Goal: Contribute content: Contribute content

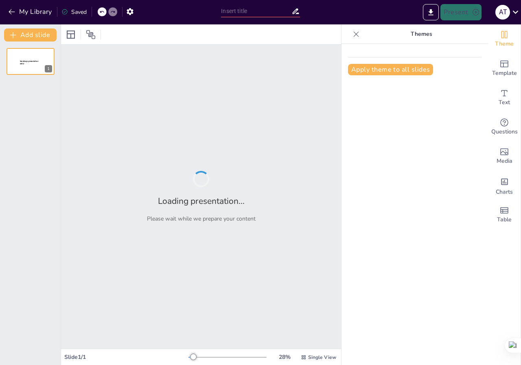
type input "Componentes Externos del Computador: Una Guía Visual"
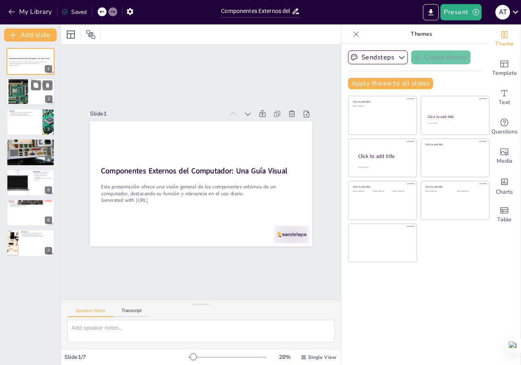
click at [31, 93] on div at bounding box center [30, 92] width 49 height 28
type textarea "El monitor es uno de los componentes más importantes de un computador, ya que p…"
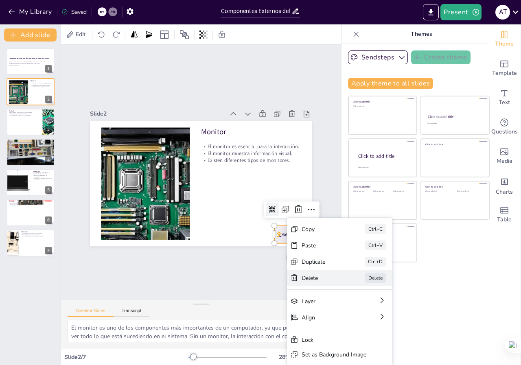
click at [327, 349] on div "Delete" at bounding box center [347, 357] width 41 height 16
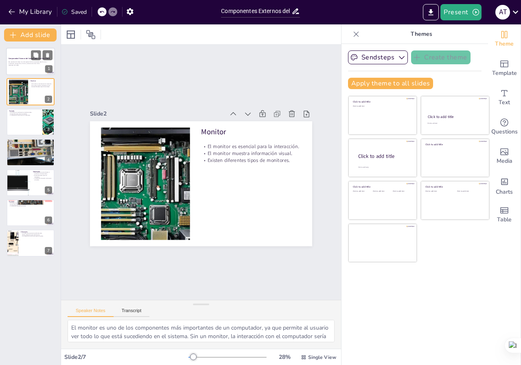
click at [15, 62] on p "Esta presentación ofrece una visión general de los componentes externos de un c…" at bounding box center [31, 62] width 44 height 3
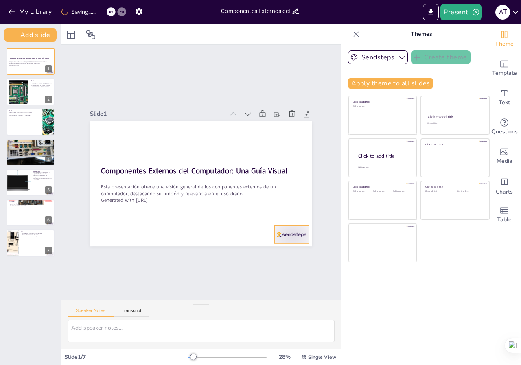
click at [278, 233] on div at bounding box center [291, 234] width 35 height 17
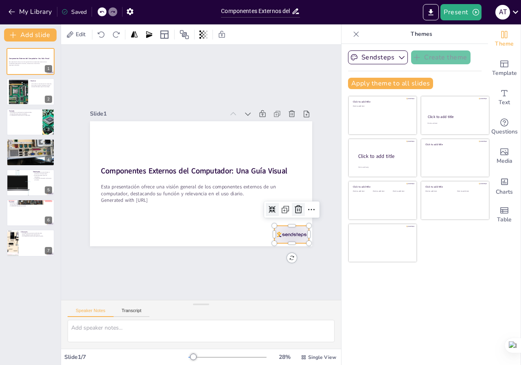
click at [294, 214] on icon at bounding box center [293, 219] width 11 height 11
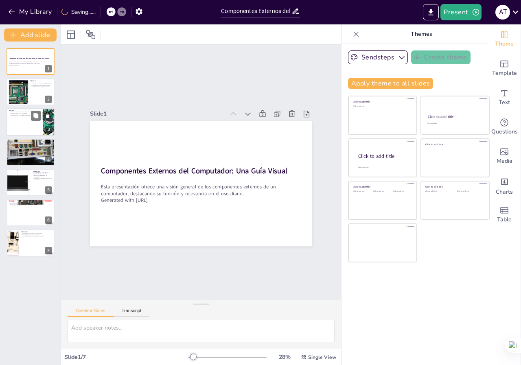
click at [35, 129] on div at bounding box center [30, 122] width 49 height 28
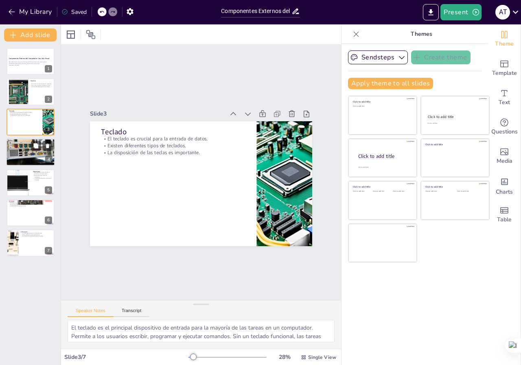
click at [32, 155] on div at bounding box center [30, 152] width 49 height 37
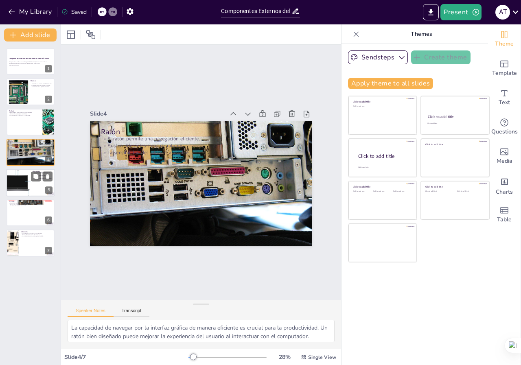
click at [29, 181] on div at bounding box center [18, 183] width 28 height 28
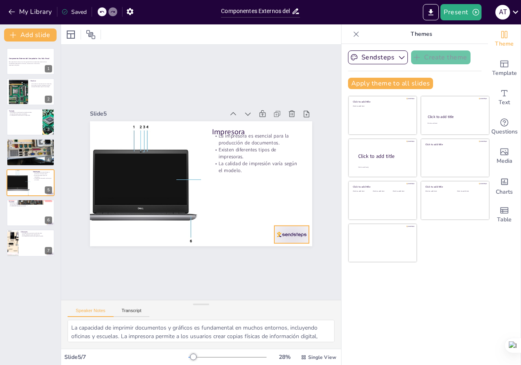
click at [284, 235] on div at bounding box center [284, 243] width 36 height 21
click at [293, 208] on icon at bounding box center [298, 210] width 10 height 10
click at [29, 215] on div at bounding box center [30, 213] width 49 height 28
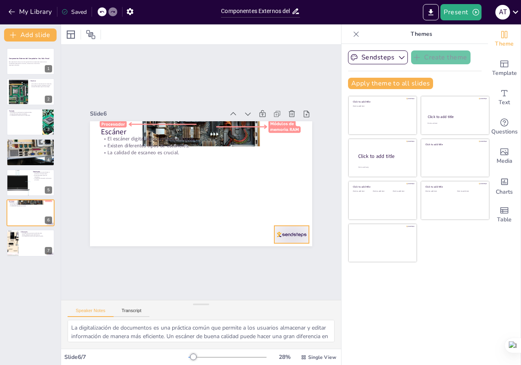
click at [280, 229] on div at bounding box center [291, 234] width 35 height 17
click at [291, 224] on icon at bounding box center [288, 228] width 9 height 9
click at [30, 239] on div at bounding box center [30, 243] width 49 height 28
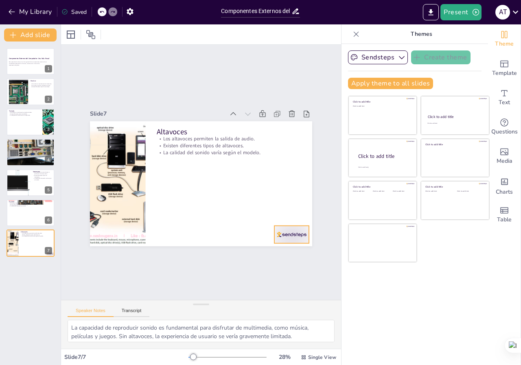
click at [268, 255] on div at bounding box center [248, 271] width 39 height 33
click at [255, 258] on icon at bounding box center [248, 265] width 14 height 14
click at [34, 208] on icon at bounding box center [35, 206] width 5 height 5
type textarea "La digitalización de documentos es una práctica común que permite a los usuario…"
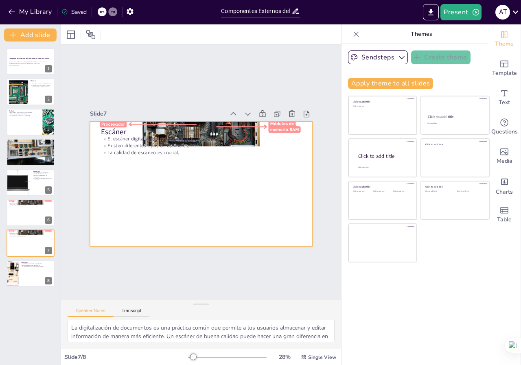
click at [203, 176] on div at bounding box center [190, 177] width 205 height 254
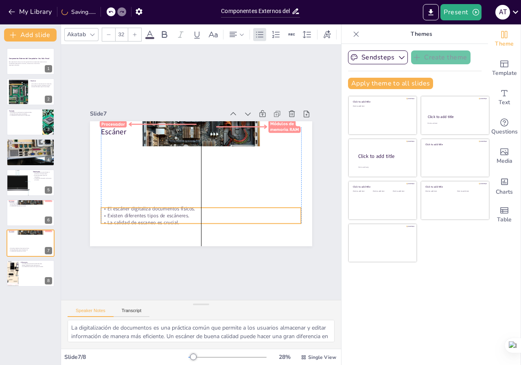
drag, startPoint x: 205, startPoint y: 140, endPoint x: 203, endPoint y: 207, distance: 66.7
click at [203, 207] on p "El escáner digitaliza documentos físicos." at bounding box center [201, 208] width 200 height 7
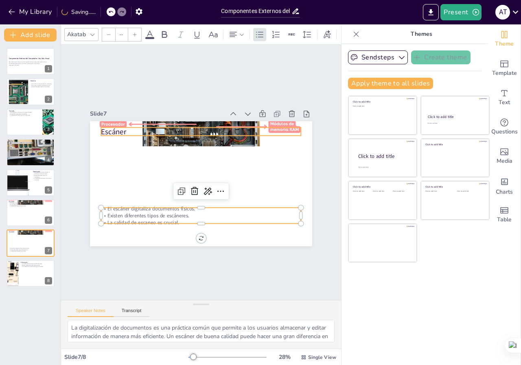
type input "48"
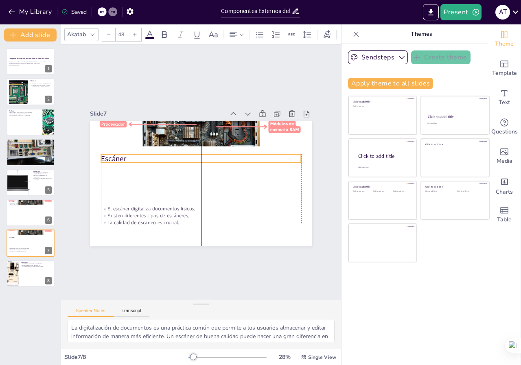
drag, startPoint x: 193, startPoint y: 133, endPoint x: 191, endPoint y: 150, distance: 16.8
click at [191, 158] on p "Escáner" at bounding box center [205, 159] width 193 height 72
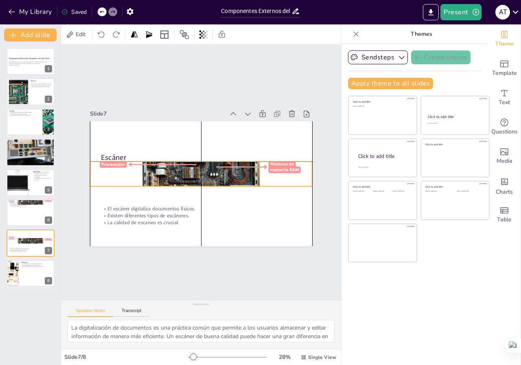
drag, startPoint x: 157, startPoint y: 133, endPoint x: 145, endPoint y: 162, distance: 32.1
click at [158, 173] on div at bounding box center [201, 174] width 236 height 171
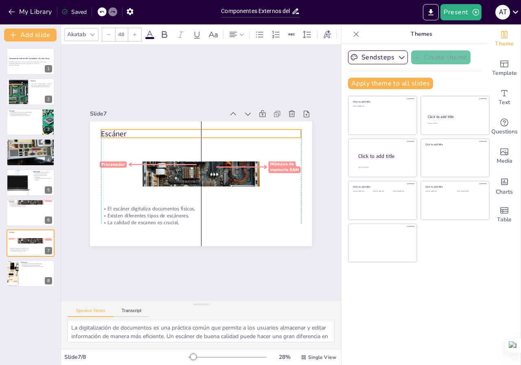
drag, startPoint x: 110, startPoint y: 152, endPoint x: 109, endPoint y: 128, distance: 24.8
click at [109, 128] on p "Escáner" at bounding box center [205, 133] width 200 height 31
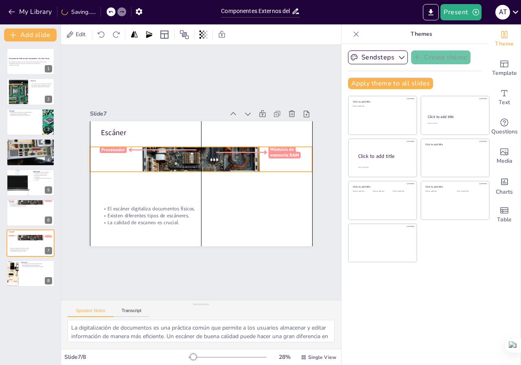
drag, startPoint x: 167, startPoint y: 171, endPoint x: 166, endPoint y: 156, distance: 14.7
click at [166, 156] on div at bounding box center [201, 159] width 222 height 148
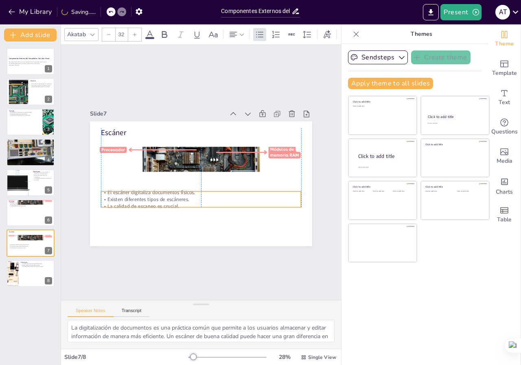
drag, startPoint x: 144, startPoint y: 208, endPoint x: 146, endPoint y: 192, distance: 16.3
click at [146, 192] on p "El escáner digitaliza documentos físicos." at bounding box center [201, 192] width 200 height 7
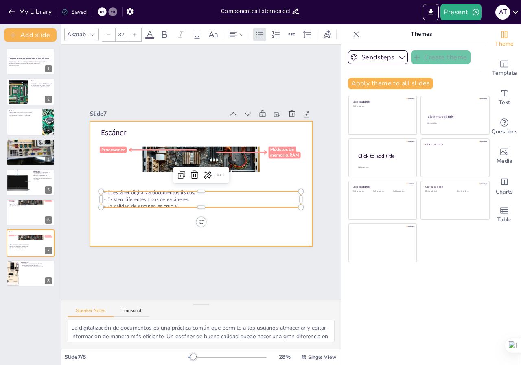
click at [261, 174] on div at bounding box center [195, 181] width 255 height 219
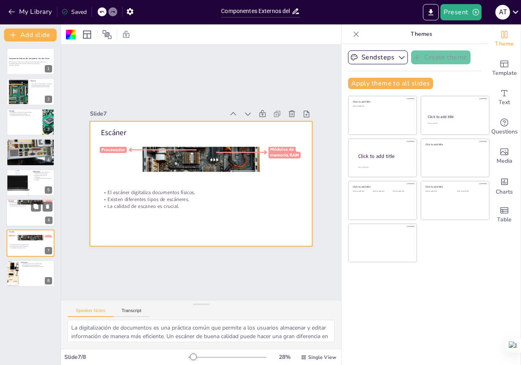
click at [29, 211] on div at bounding box center [30, 213] width 49 height 28
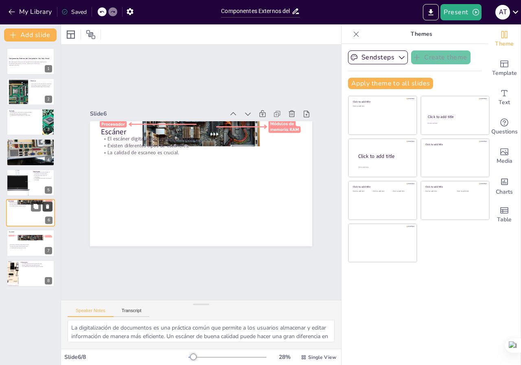
click at [46, 204] on icon at bounding box center [48, 206] width 6 height 6
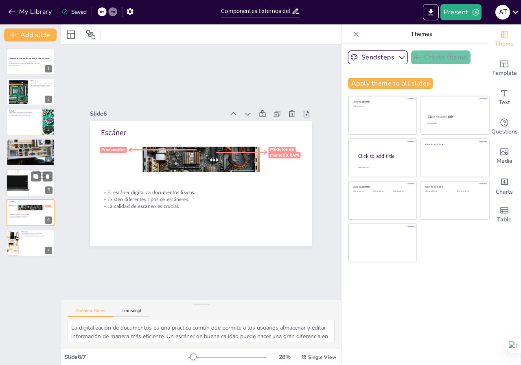
click at [22, 176] on div at bounding box center [18, 183] width 28 height 28
type textarea "La capacidad de imprimir documentos y gráficos es fundamental en muchos entorno…"
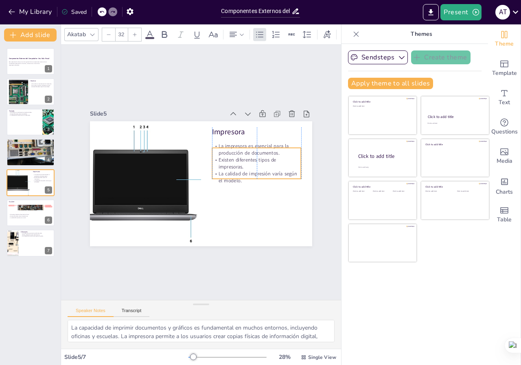
drag, startPoint x: 239, startPoint y: 149, endPoint x: 239, endPoint y: 159, distance: 10.2
click at [239, 159] on p "Existen diferentes tipos de impresoras." at bounding box center [256, 164] width 89 height 14
type input "48"
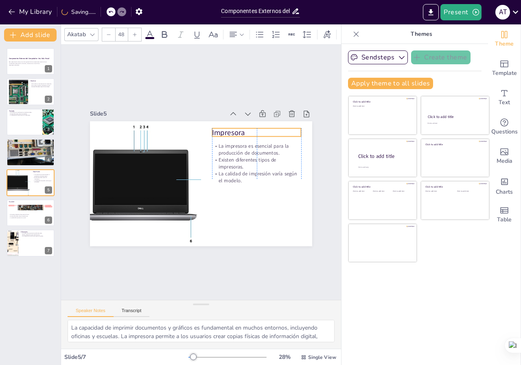
click at [212, 128] on p "Impresora" at bounding box center [256, 132] width 89 height 10
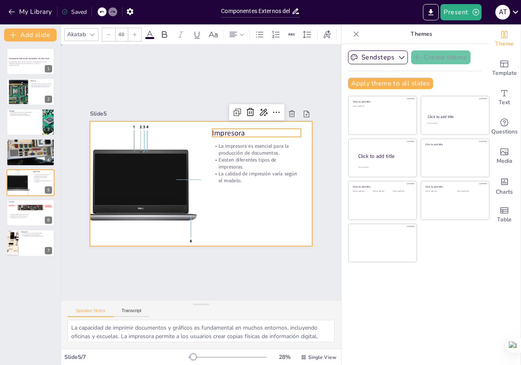
click at [254, 211] on div at bounding box center [201, 183] width 222 height 125
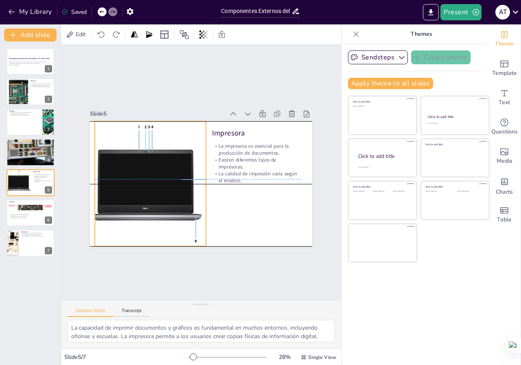
drag, startPoint x: 161, startPoint y: 190, endPoint x: 166, endPoint y: 188, distance: 5.1
click at [166, 188] on div at bounding box center [149, 177] width 140 height 137
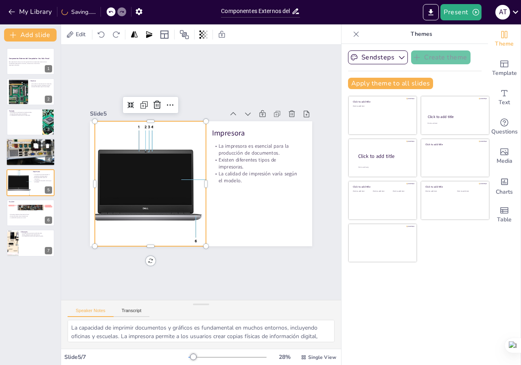
click at [38, 145] on icon at bounding box center [35, 145] width 5 height 5
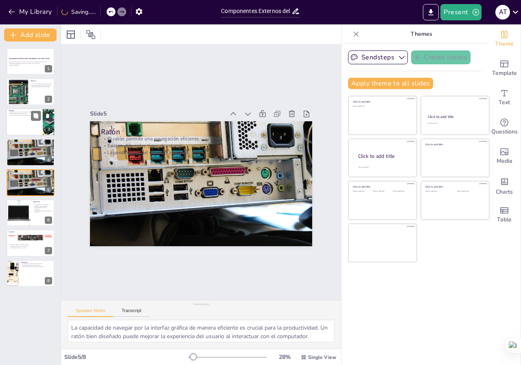
click at [24, 122] on div at bounding box center [30, 122] width 49 height 28
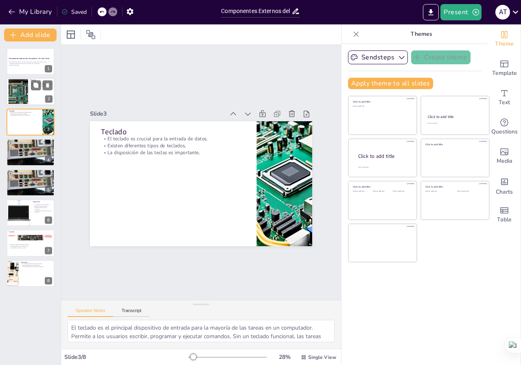
click at [19, 96] on div at bounding box center [19, 91] width 44 height 25
type textarea "El monitor es uno de los componentes más importantes de un computador, ya que p…"
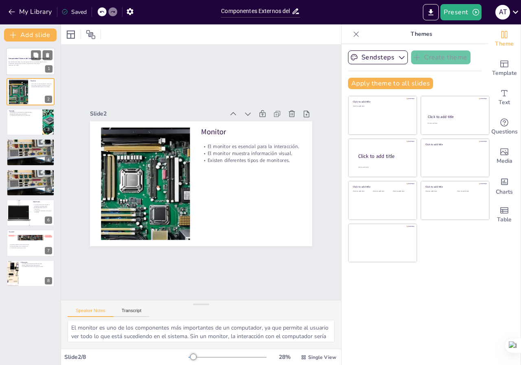
click at [22, 68] on div at bounding box center [30, 62] width 49 height 28
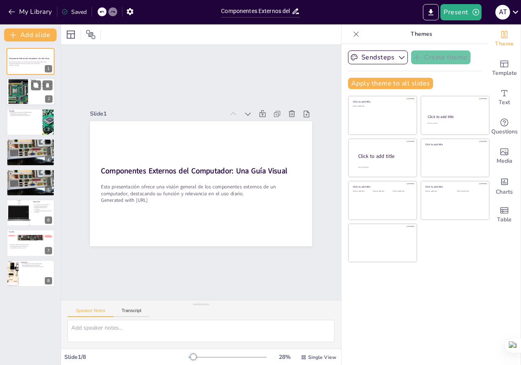
click at [25, 96] on div at bounding box center [19, 91] width 44 height 25
type textarea "El monitor es uno de los componentes más importantes de un computador, ya que p…"
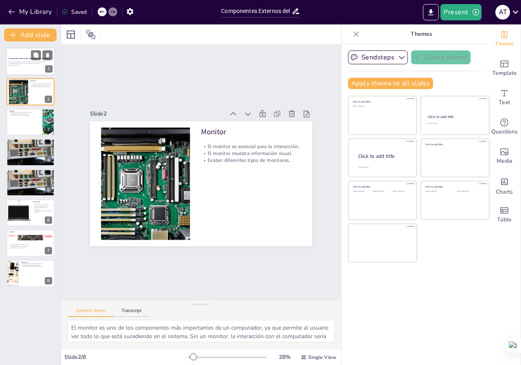
click at [28, 71] on div at bounding box center [30, 62] width 49 height 28
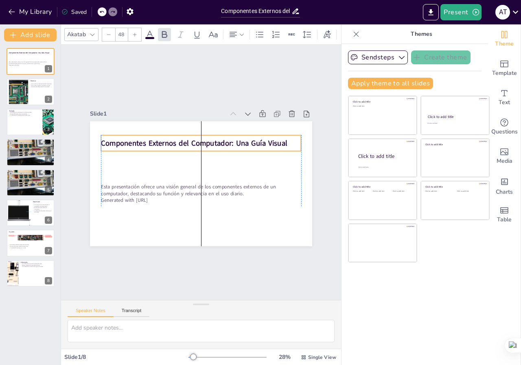
drag, startPoint x: 239, startPoint y: 172, endPoint x: 233, endPoint y: 161, distance: 12.2
click at [237, 144] on strong "Componentes Externos del Computador: Una Guía Visual" at bounding box center [197, 142] width 186 height 29
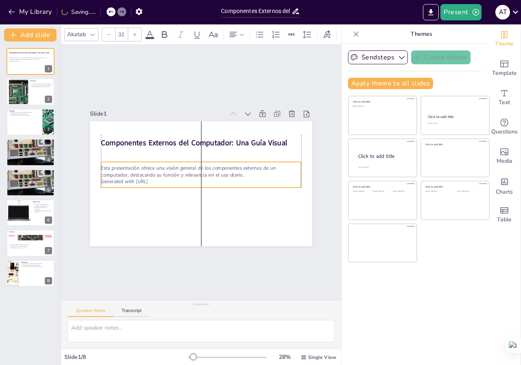
drag, startPoint x: 224, startPoint y: 188, endPoint x: 226, endPoint y: 169, distance: 18.8
click at [226, 169] on p "Esta presentación ofrece una visión general de los componentes externos de un c…" at bounding box center [201, 171] width 200 height 14
type input "30.9"
drag, startPoint x: 294, startPoint y: 183, endPoint x: 287, endPoint y: 181, distance: 7.3
click at [287, 202] on div at bounding box center [289, 206] width 8 height 8
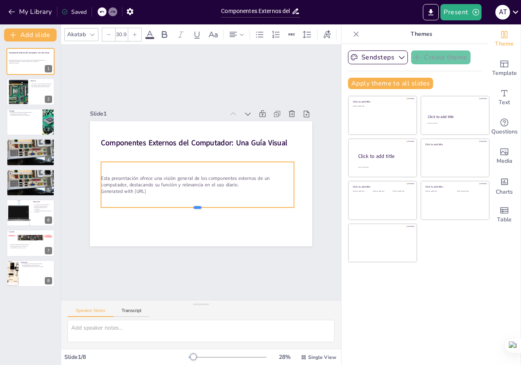
drag, startPoint x: 192, startPoint y: 184, endPoint x: 192, endPoint y: 205, distance: 20.7
click at [192, 205] on div at bounding box center [193, 210] width 192 height 27
click at [161, 166] on div "Esta presentación ofrece una visión general de los componentes externos de un c…" at bounding box center [195, 183] width 198 height 85
click at [245, 172] on p "Esta presentación ofrece una visión general de los componentes externos de un c…" at bounding box center [196, 180] width 193 height 33
click at [245, 168] on div "Esta presentación ofrece una visión general de los componentes externos de un c…" at bounding box center [197, 184] width 193 height 46
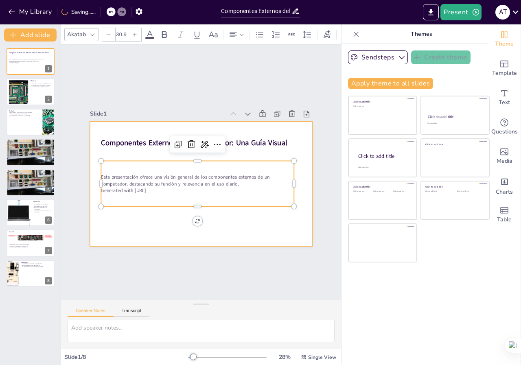
click at [254, 225] on div at bounding box center [201, 183] width 222 height 125
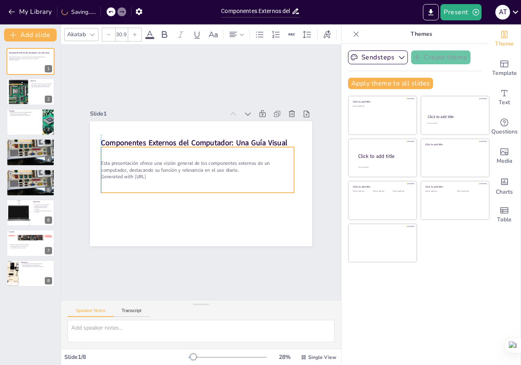
drag, startPoint x: 124, startPoint y: 182, endPoint x: 122, endPoint y: 168, distance: 14.0
click at [122, 168] on p "Esta presentación ofrece una visión general de los componentes externos de un c…" at bounding box center [197, 166] width 193 height 13
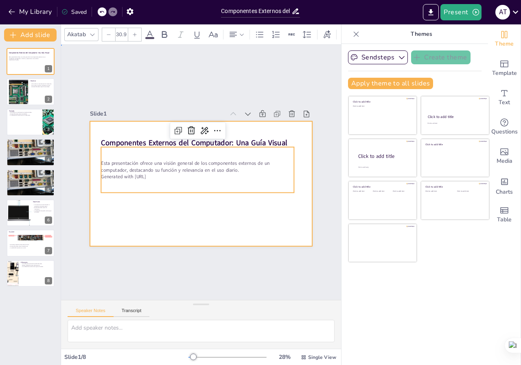
click at [129, 195] on div at bounding box center [200, 184] width 234 height 148
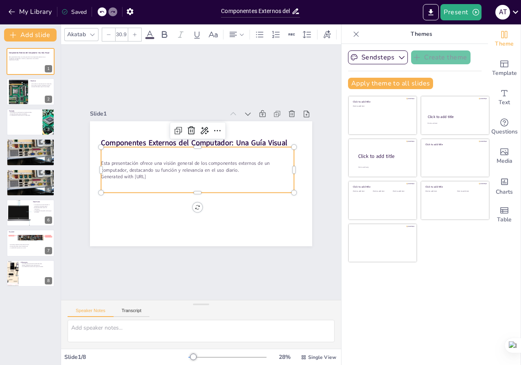
click at [133, 173] on p "Generated with [URL]" at bounding box center [197, 176] width 193 height 27
click at [214, 130] on icon at bounding box center [217, 130] width 7 height 1
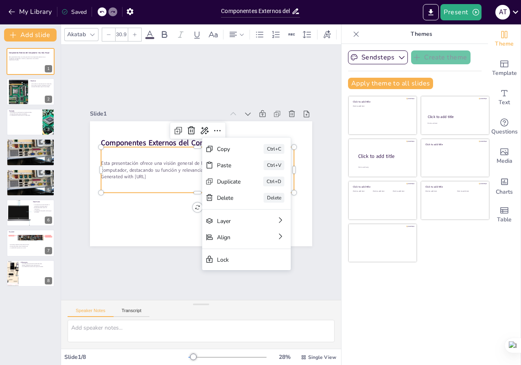
click at [152, 182] on div "Esta presentación ofrece una visión general de los componentes externos de un c…" at bounding box center [197, 169] width 197 height 65
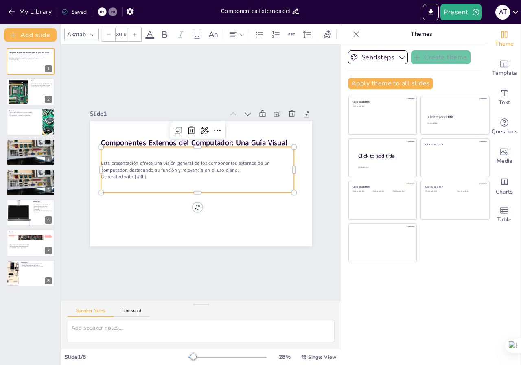
click at [151, 172] on p "Generated with [URL]" at bounding box center [195, 173] width 160 height 119
click at [151, 172] on p "Generated with [URL]" at bounding box center [200, 167] width 119 height 160
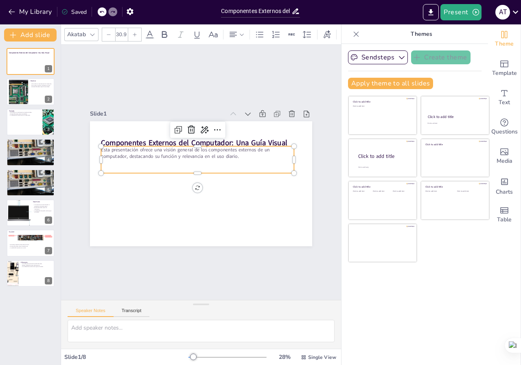
click at [259, 161] on p at bounding box center [200, 162] width 185 height 66
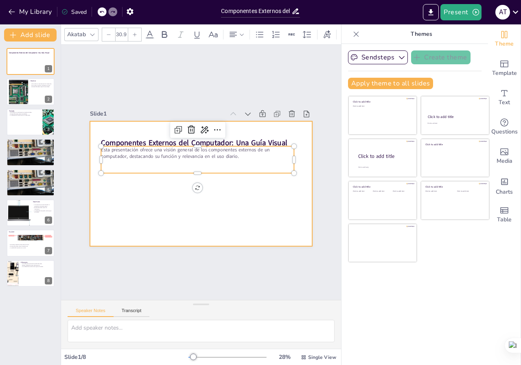
click at [224, 198] on div at bounding box center [201, 183] width 222 height 125
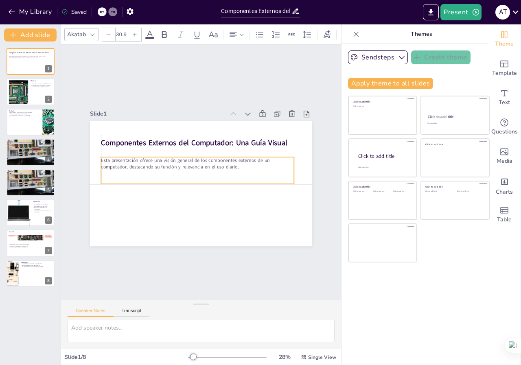
drag, startPoint x: 197, startPoint y: 150, endPoint x: 197, endPoint y: 159, distance: 8.9
click at [197, 159] on p "Esta presentación ofrece una visión general de los componentes externos de un c…" at bounding box center [198, 162] width 193 height 33
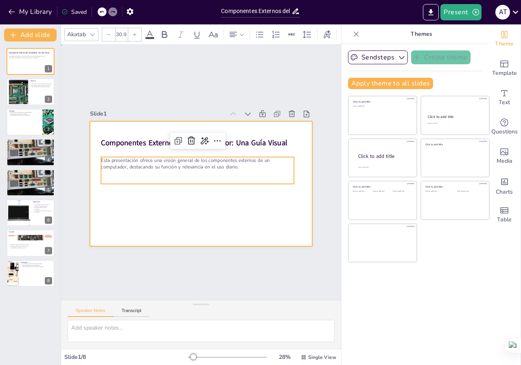
click at [216, 201] on div at bounding box center [201, 183] width 222 height 125
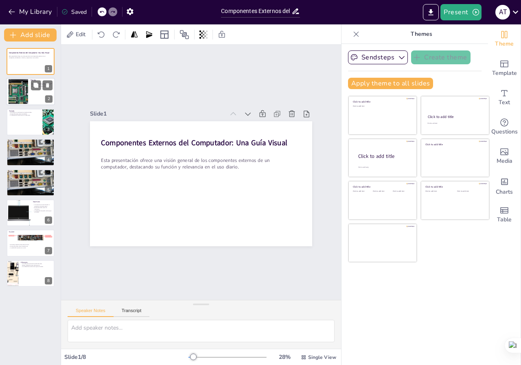
click at [26, 86] on div at bounding box center [19, 91] width 44 height 25
type textarea "El monitor es uno de los componentes más importantes de un computador, ya que p…"
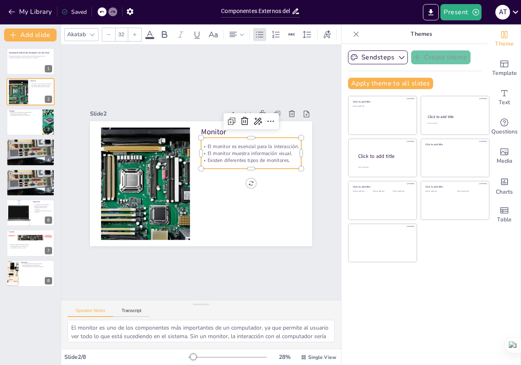
click at [289, 144] on p "El monitor es esencial para la interacción." at bounding box center [255, 158] width 99 height 28
click at [291, 142] on p "El monitor es esencial para la interacción." at bounding box center [257, 160] width 97 height 37
click at [292, 142] on p "El monitor es esencial para la interacción." at bounding box center [255, 156] width 99 height 28
click at [288, 150] on p "El monitor muestra información visual." at bounding box center [254, 162] width 99 height 28
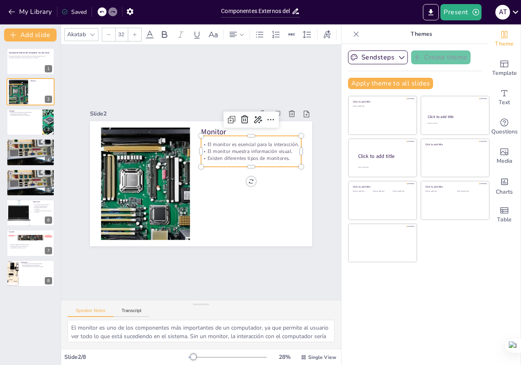
click at [294, 143] on p "El monitor es esencial para la interacción." at bounding box center [253, 149] width 100 height 17
click at [285, 150] on p "El monitor muestra información visual." at bounding box center [253, 164] width 99 height 28
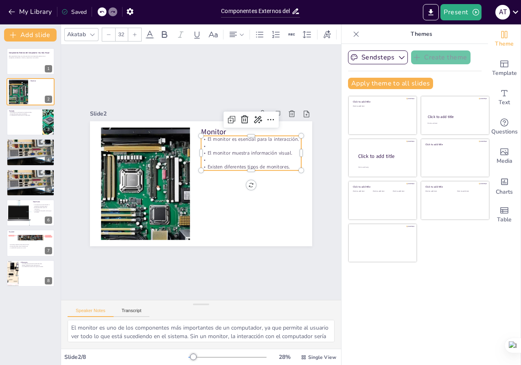
click at [237, 152] on p at bounding box center [254, 191] width 72 height 79
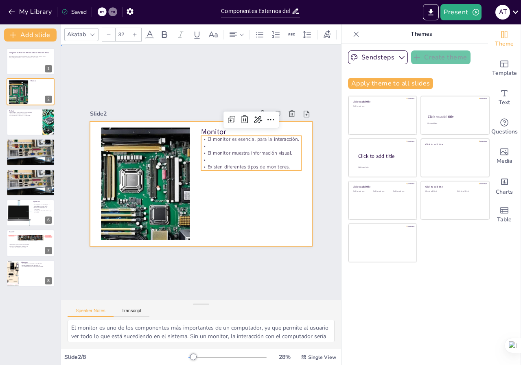
drag, startPoint x: 203, startPoint y: 203, endPoint x: 216, endPoint y: 169, distance: 36.9
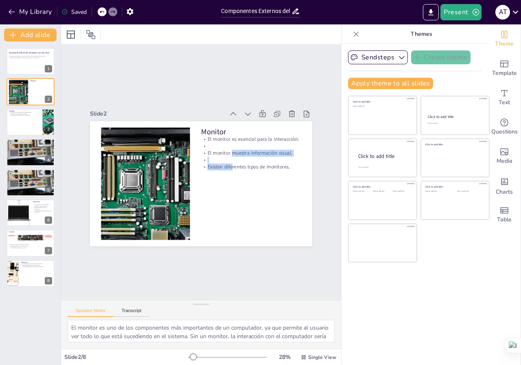
drag, startPoint x: 227, startPoint y: 148, endPoint x: 227, endPoint y: 160, distance: 11.8
click at [227, 160] on div "El monitor es esencial para la interacción. El monitor muestra información visu…" at bounding box center [254, 169] width 106 height 64
click at [219, 139] on p "El monitor es esencial para la interacción." at bounding box center [254, 144] width 100 height 17
click at [232, 150] on p "El monitor muestra información visual." at bounding box center [251, 153] width 100 height 7
click at [232, 138] on p "El monitor es esencial para la interacción." at bounding box center [251, 139] width 100 height 7
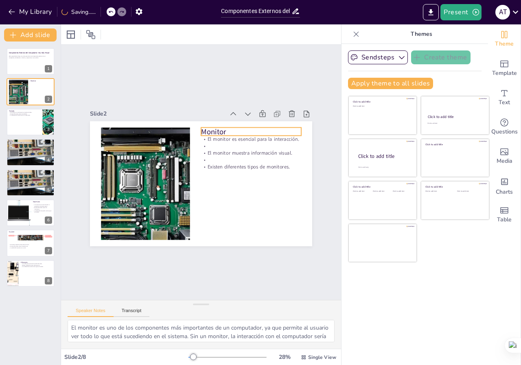
click at [225, 130] on p "Monitor" at bounding box center [251, 131] width 100 height 10
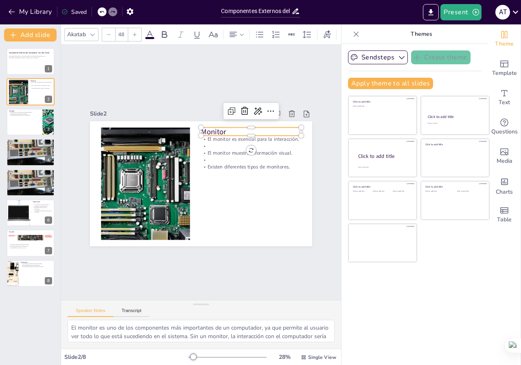
click at [225, 127] on p "Monitor" at bounding box center [255, 136] width 100 height 21
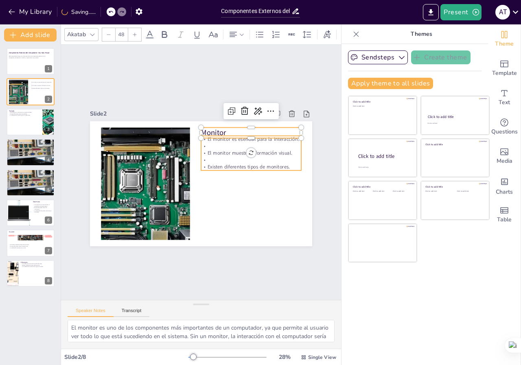
click at [220, 143] on p at bounding box center [255, 157] width 99 height 28
type input "32"
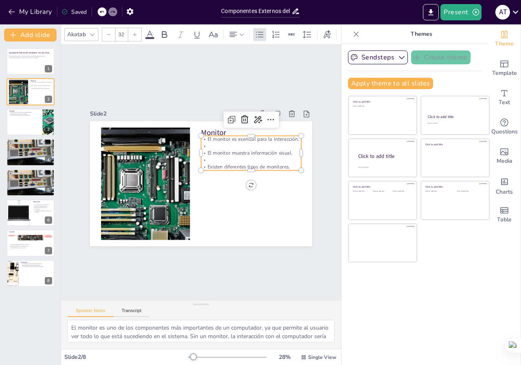
click at [200, 202] on p "El monitor es esencial para la interacción." at bounding box center [155, 210] width 100 height 17
click at [201, 136] on p "El monitor es esencial para la interacción." at bounding box center [251, 139] width 100 height 7
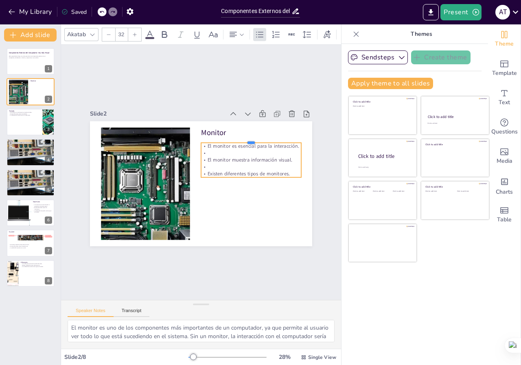
drag, startPoint x: 200, startPoint y: 132, endPoint x: 200, endPoint y: 139, distance: 6.9
click at [209, 179] on div at bounding box center [222, 228] width 27 height 99
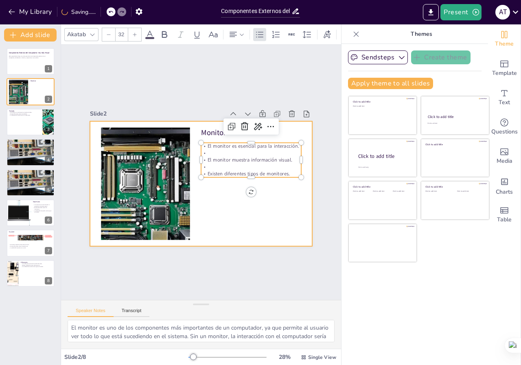
click at [292, 198] on div at bounding box center [200, 183] width 234 height 147
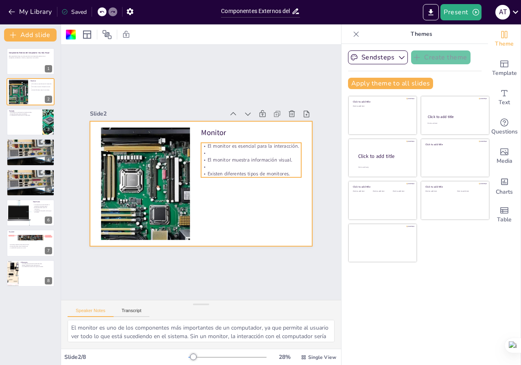
click at [203, 163] on p at bounding box center [251, 166] width 100 height 7
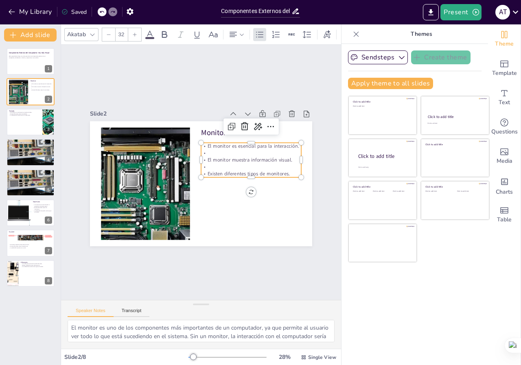
click at [203, 169] on p at bounding box center [226, 216] width 47 height 94
click at [201, 164] on p at bounding box center [249, 182] width 97 height 37
click at [201, 163] on p at bounding box center [251, 171] width 100 height 17
click at [203, 150] on p at bounding box center [253, 158] width 100 height 17
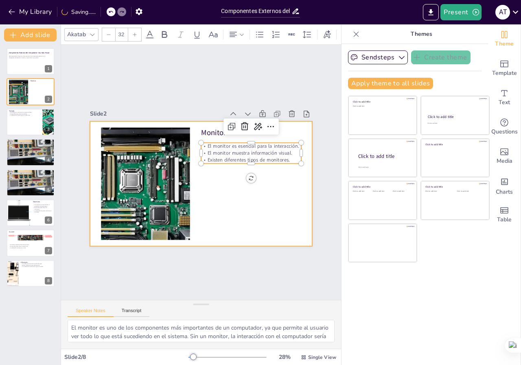
click at [226, 191] on div at bounding box center [200, 184] width 234 height 148
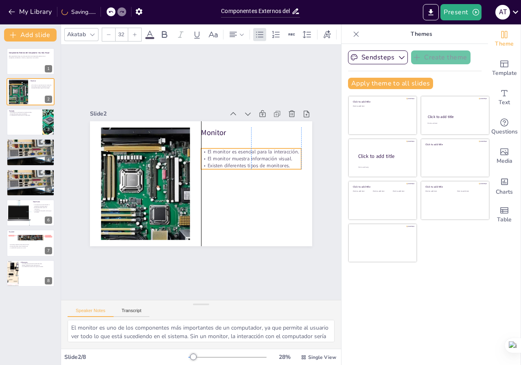
drag, startPoint x: 219, startPoint y: 154, endPoint x: 221, endPoint y: 160, distance: 5.9
click at [221, 162] on p "Existen diferentes tipos de monitores." at bounding box center [251, 165] width 100 height 7
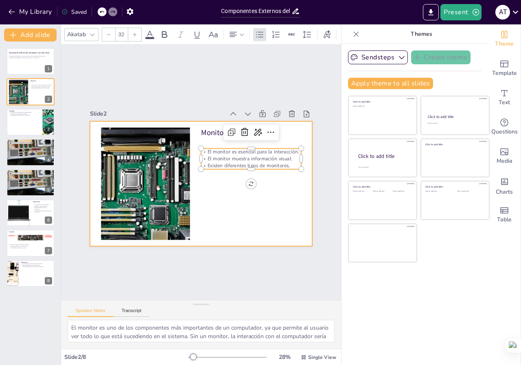
click at [224, 194] on div at bounding box center [201, 183] width 222 height 125
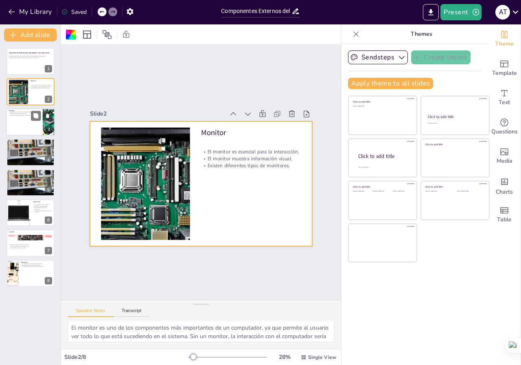
click at [28, 123] on div at bounding box center [30, 122] width 49 height 28
type textarea "El teclado es el principal dispositivo de entrada para la mayoría de las tareas…"
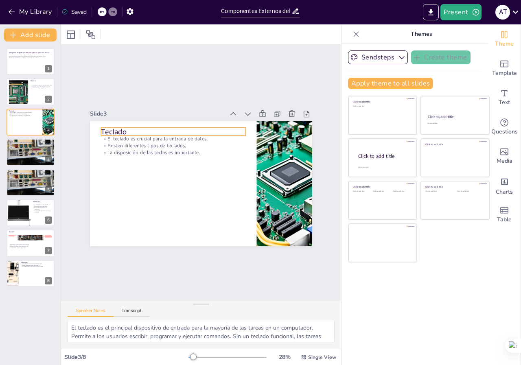
click at [123, 129] on p "Teclado" at bounding box center [177, 128] width 145 height 25
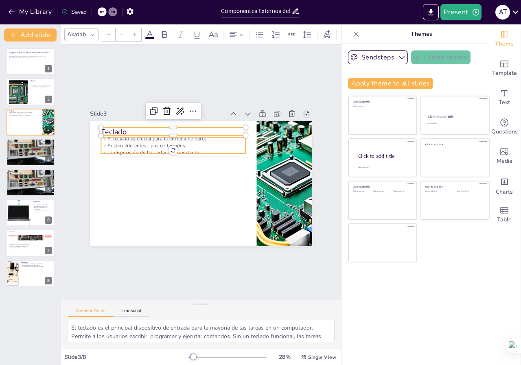
click at [126, 142] on p "Existen diferentes tipos de teclados." at bounding box center [176, 143] width 144 height 22
type input "32"
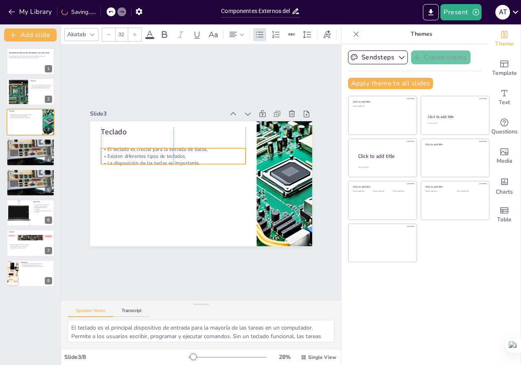
drag, startPoint x: 109, startPoint y: 137, endPoint x: 108, endPoint y: 145, distance: 7.8
click at [211, 148] on p "El teclado es crucial para la entrada de datos." at bounding box center [229, 149] width 37 height 143
click at [221, 152] on p "Existen diferentes tipos de teclados." at bounding box center [173, 155] width 144 height 7
click at [210, 152] on p "Existen diferentes tipos de teclados." at bounding box center [173, 155] width 144 height 7
click at [202, 146] on p "El teclado es crucial para la entrada de datos." at bounding box center [176, 146] width 144 height 22
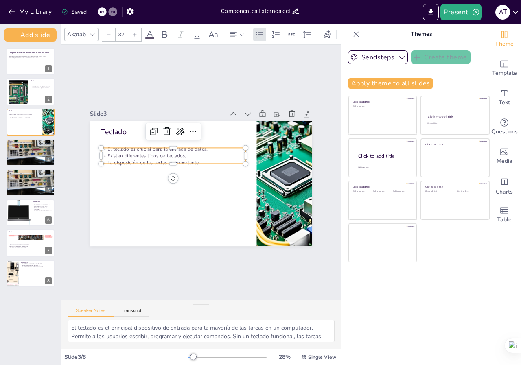
click at [202, 146] on p "El teclado es crucial para la entrada de datos." at bounding box center [211, 137] width 65 height 135
click at [202, 146] on p "El teclado es crucial para la entrada de datos." at bounding box center [178, 143] width 143 height 37
click at [202, 150] on p "Existen diferentes tipos de teclados." at bounding box center [175, 153] width 144 height 22
click at [203, 148] on p "El teclado es crucial para la entrada de datos." at bounding box center [176, 146] width 144 height 22
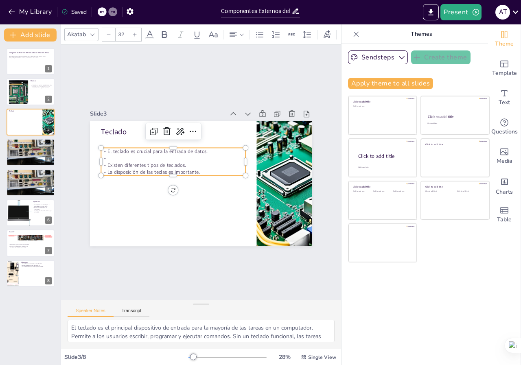
click at [186, 160] on p "Existen diferentes tipos de teclados." at bounding box center [174, 162] width 144 height 22
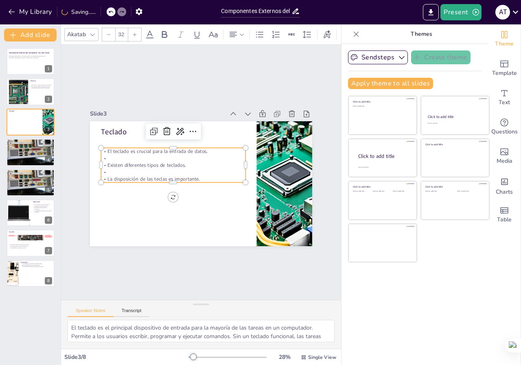
drag, startPoint x: 199, startPoint y: 167, endPoint x: 160, endPoint y: 166, distance: 39.1
click at [198, 167] on p at bounding box center [173, 169] width 144 height 22
click at [148, 168] on p at bounding box center [187, 148] width 78 height 129
click at [101, 168] on p at bounding box center [173, 169] width 144 height 22
click at [101, 168] on p at bounding box center [173, 171] width 144 height 7
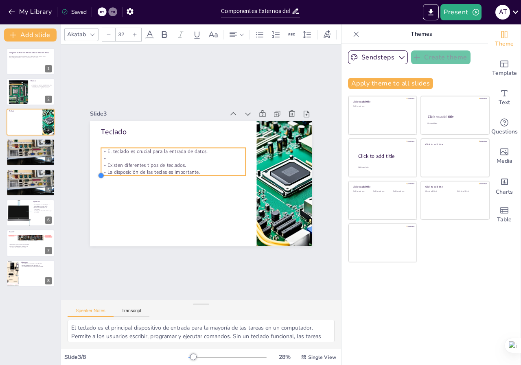
click at [98, 169] on div at bounding box center [101, 164] width 7 height 7
click at [101, 168] on p "La disposición de las teclas es importante." at bounding box center [173, 171] width 144 height 7
click at [105, 170] on p "La disposición de las teclas es importante." at bounding box center [174, 163] width 139 height 51
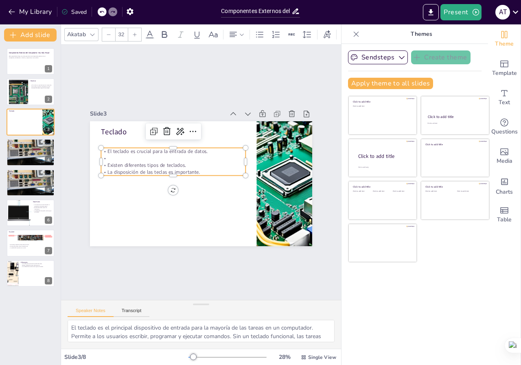
click at [101, 169] on p "La disposición de las teclas es importante." at bounding box center [173, 169] width 144 height 22
click at [164, 163] on p "Existen diferentes tipos de teclados." at bounding box center [196, 143] width 65 height 135
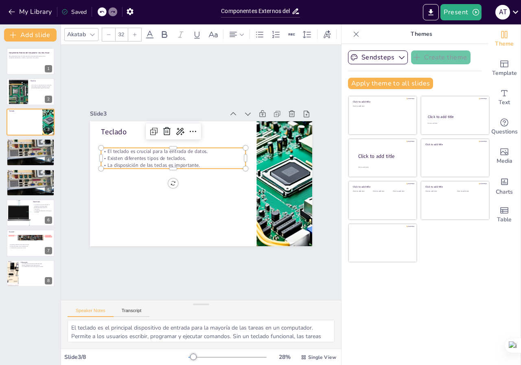
click at [223, 167] on div at bounding box center [174, 163] width 139 height 51
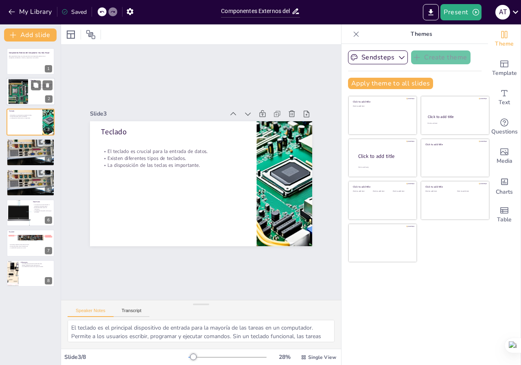
click at [28, 100] on div at bounding box center [19, 91] width 44 height 25
type textarea "El monitor es uno de los componentes más importantes de un computador, ya que p…"
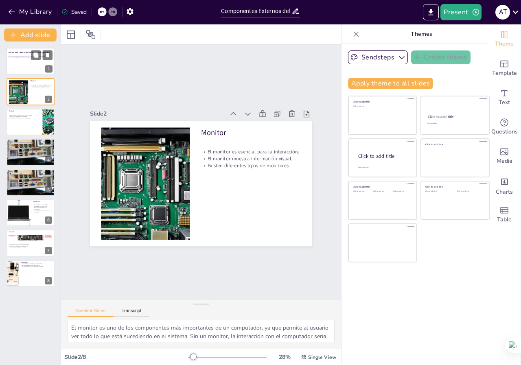
click at [25, 51] on div "Componentes Externos del Computador: Una Guía Visual" at bounding box center [31, 53] width 44 height 4
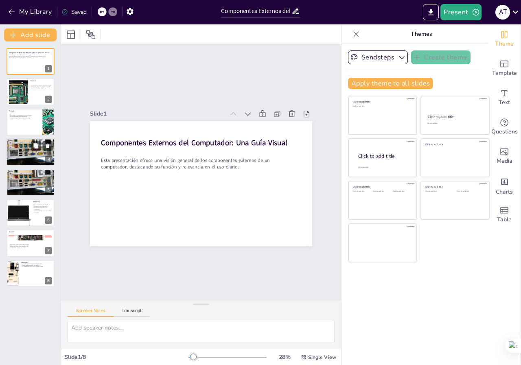
click at [15, 152] on div at bounding box center [30, 152] width 49 height 37
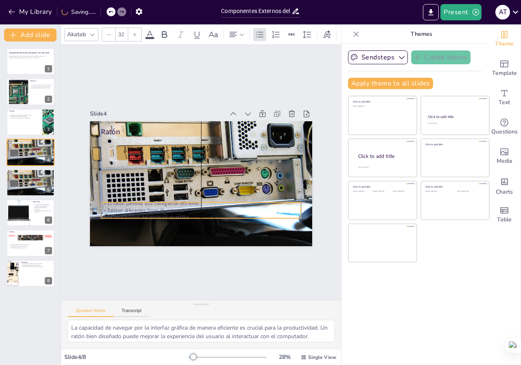
drag, startPoint x: 132, startPoint y: 142, endPoint x: 131, endPoint y: 190, distance: 48.0
click at [133, 201] on p "Existen diferentes tipos de ratones." at bounding box center [192, 209] width 197 height 48
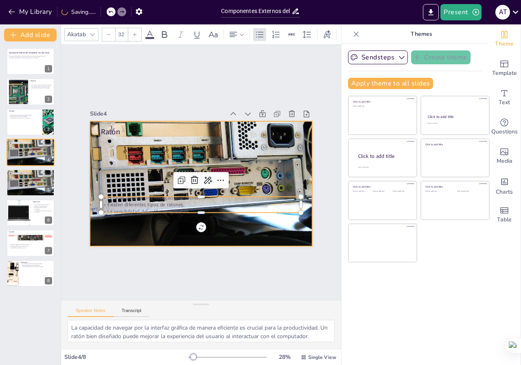
click at [113, 140] on div at bounding box center [199, 183] width 252 height 209
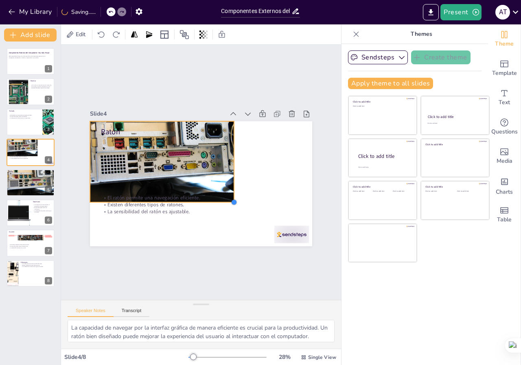
drag, startPoint x: 305, startPoint y: 243, endPoint x: 229, endPoint y: 206, distance: 84.8
click at [218, 197] on div "Ratón El ratón permite una navegación eficiente. Existen diferentes tipos de ra…" at bounding box center [197, 182] width 250 height 187
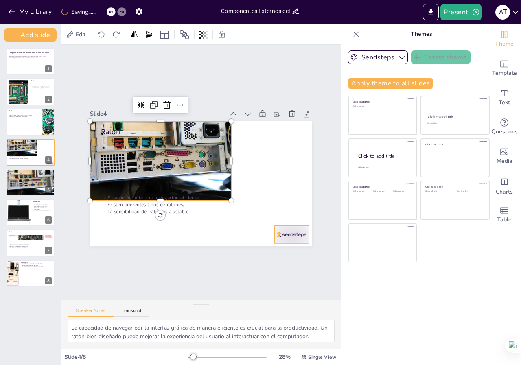
click at [268, 230] on div "Ratón El ratón permite una navegación eficiente. Existen diferentes tipos de ra…" at bounding box center [200, 184] width 234 height 148
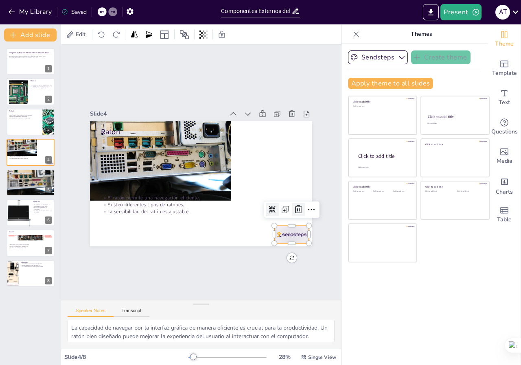
click at [294, 205] on icon at bounding box center [298, 210] width 10 height 10
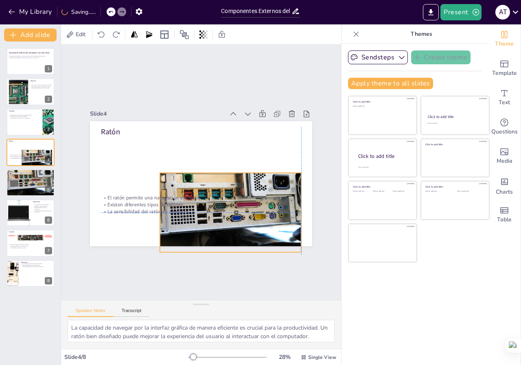
drag, startPoint x: 187, startPoint y: 151, endPoint x: 255, endPoint y: 205, distance: 86.5
click at [255, 146] on div "Ratón El ratón permite una navegación eficiente. Existen diferentes tipos de ra…" at bounding box center [211, 122] width 217 height 46
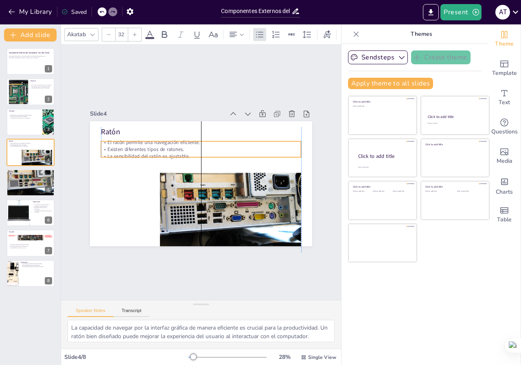
drag, startPoint x: 130, startPoint y: 197, endPoint x: 130, endPoint y: 142, distance: 55.3
click at [130, 142] on p "El ratón permite una navegación eficiente." at bounding box center [203, 143] width 199 height 28
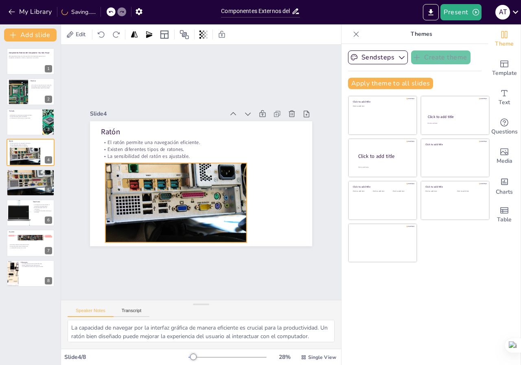
drag, startPoint x: 203, startPoint y: 216, endPoint x: 149, endPoint y: 207, distance: 54.6
click at [149, 207] on div at bounding box center [175, 203] width 141 height 106
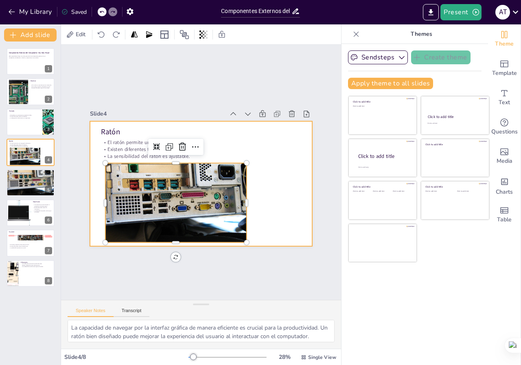
click at [274, 184] on div at bounding box center [200, 183] width 234 height 147
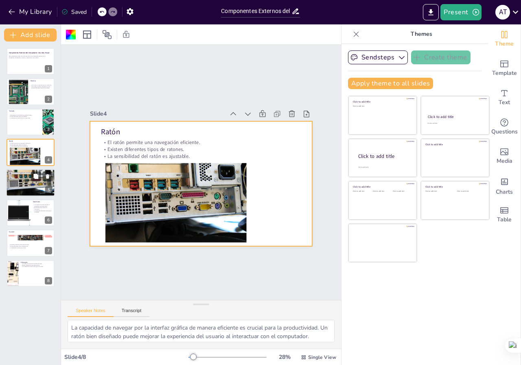
click at [26, 183] on div at bounding box center [30, 182] width 49 height 37
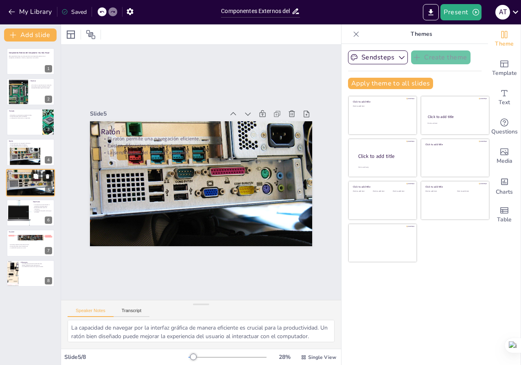
click at [47, 174] on icon at bounding box center [48, 176] width 6 height 6
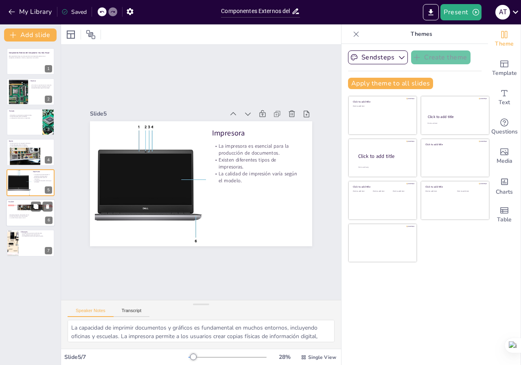
click at [26, 216] on p "Existen diferentes tipos de escáneres." at bounding box center [31, 217] width 44 height 2
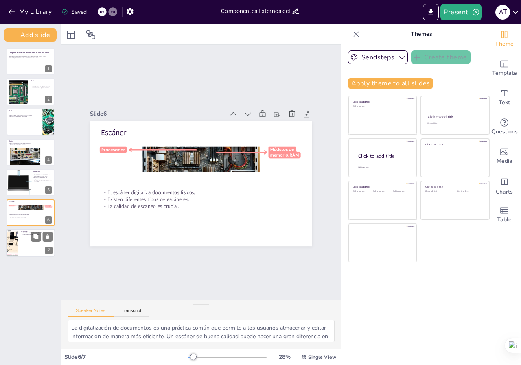
click at [26, 235] on p "La calidad del sonido varía según el modelo." at bounding box center [37, 236] width 32 height 2
type textarea "La capacidad de reproducir sonido es fundamental para disfrutar de multimedia, …"
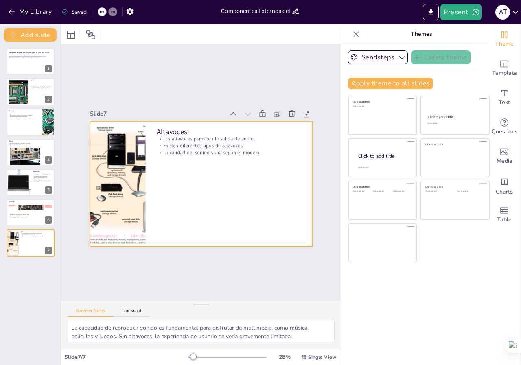
click at [199, 187] on div at bounding box center [200, 184] width 234 height 148
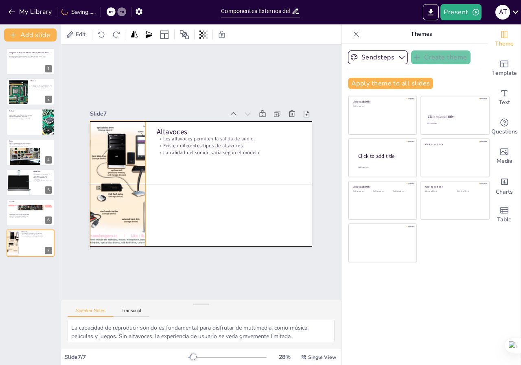
drag, startPoint x: 108, startPoint y: 159, endPoint x: 99, endPoint y: 159, distance: 8.5
click at [127, 159] on div at bounding box center [189, 89] width 125 height 168
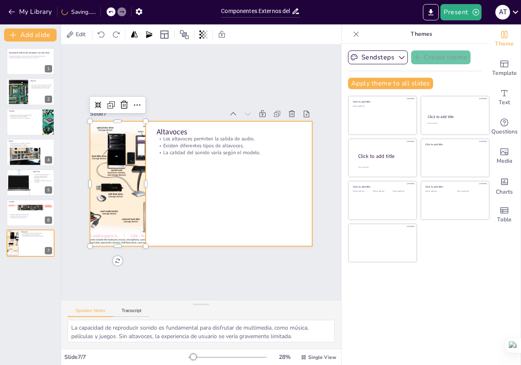
click at [200, 197] on div at bounding box center [201, 183] width 222 height 125
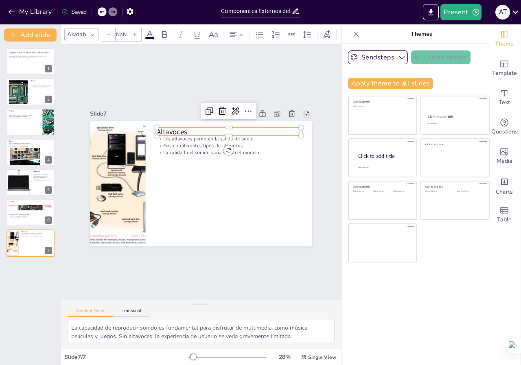
click at [187, 125] on p "Altavoces" at bounding box center [232, 134] width 145 height 25
click at [201, 139] on p "Existen diferentes tipos de altavoces." at bounding box center [231, 148] width 144 height 22
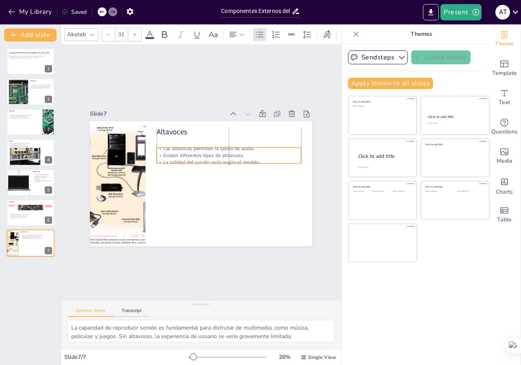
drag, startPoint x: 200, startPoint y: 139, endPoint x: 200, endPoint y: 149, distance: 9.8
click at [200, 149] on p "Existen diferentes tipos de altavoces." at bounding box center [230, 158] width 144 height 22
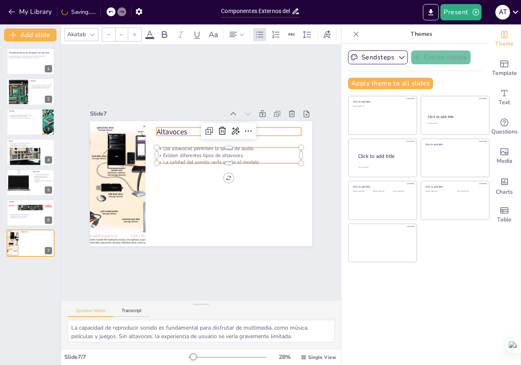
click at [187, 133] on div "Altavoces Los altavoces permiten la salida de audio. Existen diferentes tipos d…" at bounding box center [197, 182] width 250 height 187
type input "48"
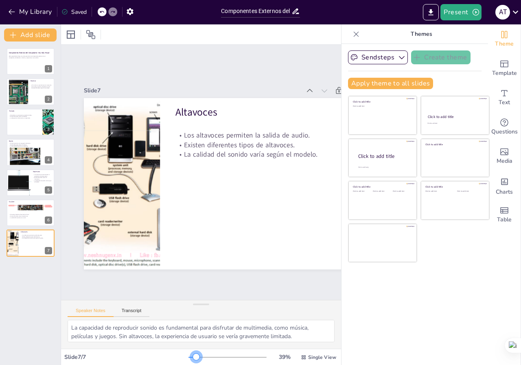
drag, startPoint x: 189, startPoint y: 358, endPoint x: 190, endPoint y: 364, distance: 6.6
click at [190, 364] on html "My Library Saved Componentes Externos del Computador: Una Guía Visual Present A…" at bounding box center [260, 182] width 521 height 365
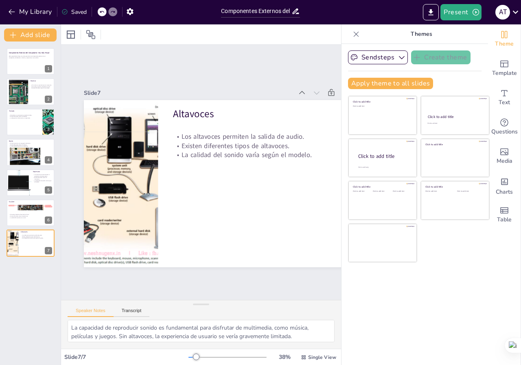
scroll to position [0, 75]
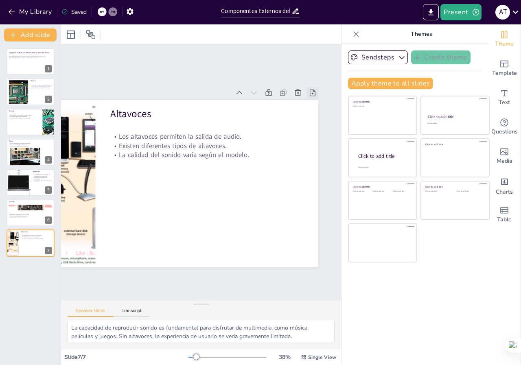
click at [309, 91] on icon at bounding box center [312, 92] width 6 height 7
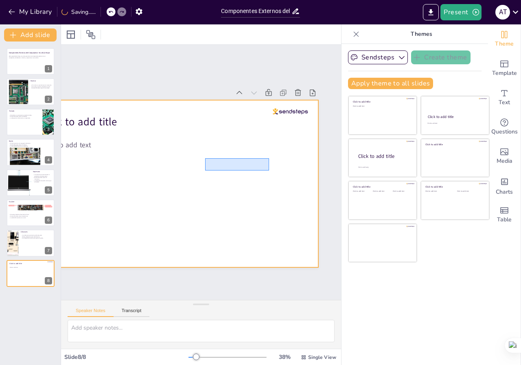
drag, startPoint x: 205, startPoint y: 163, endPoint x: 258, endPoint y: 170, distance: 54.2
click at [258, 170] on div at bounding box center [169, 183] width 297 height 167
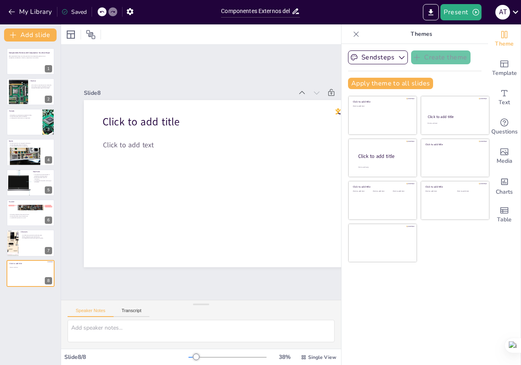
scroll to position [0, 2]
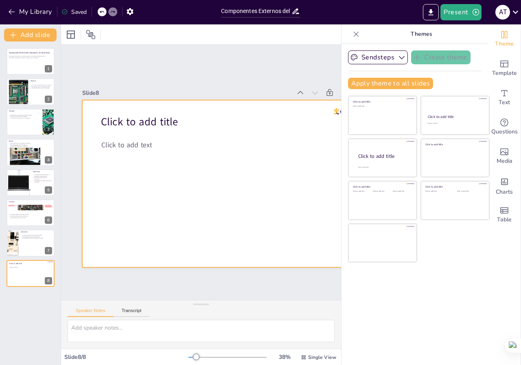
click at [243, 131] on div at bounding box center [229, 186] width 312 height 197
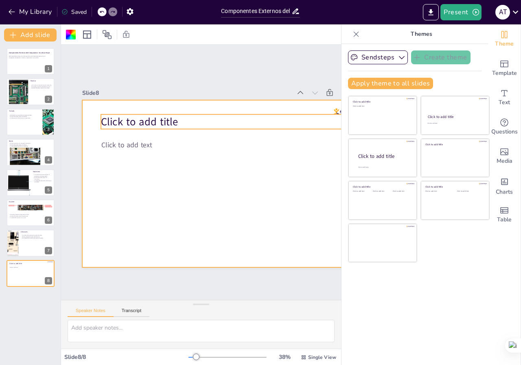
click at [174, 119] on span "Click to add title" at bounding box center [145, 116] width 78 height 22
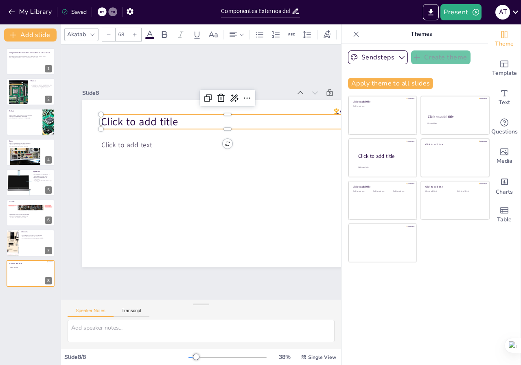
click at [174, 119] on span "Click to add title" at bounding box center [145, 116] width 78 height 22
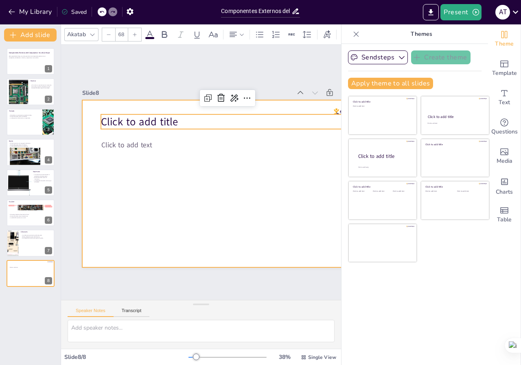
click at [234, 203] on div at bounding box center [229, 186] width 313 height 197
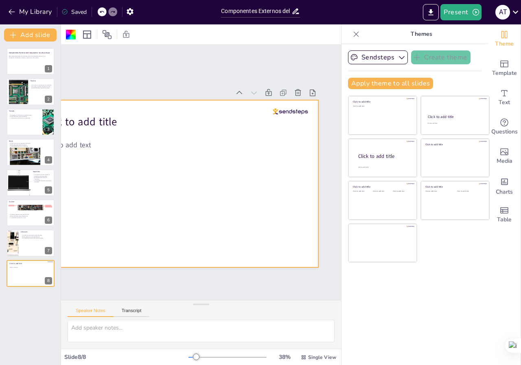
scroll to position [0, 75]
click at [278, 116] on div at bounding box center [296, 121] width 36 height 10
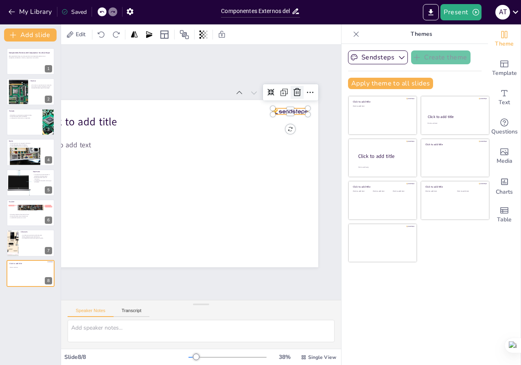
click at [292, 89] on icon at bounding box center [297, 92] width 10 height 10
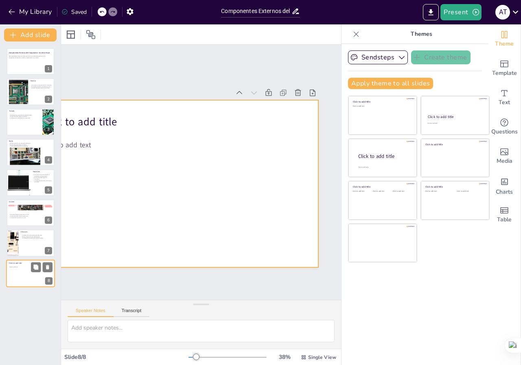
click at [32, 277] on div at bounding box center [30, 273] width 49 height 28
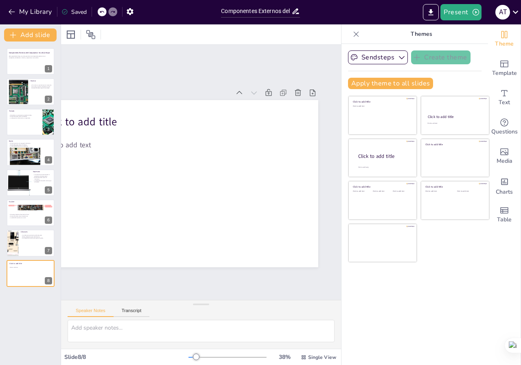
click at [56, 263] on div "Componentes Externos del Computador: Una Guía Visual Esta presentación ofrece u…" at bounding box center [30, 167] width 61 height 239
click at [50, 266] on button at bounding box center [48, 267] width 10 height 10
type textarea "La capacidad de reproducir sonido es fundamental para disfrutar de multimedia, …"
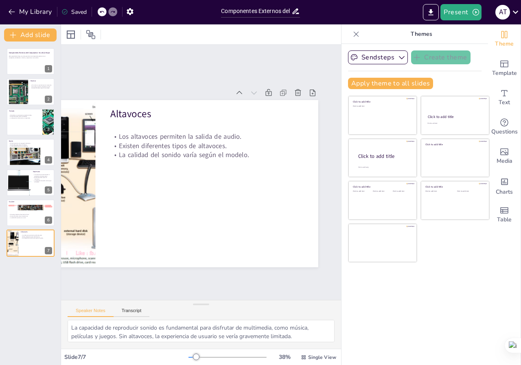
click at [352, 37] on icon at bounding box center [356, 34] width 8 height 8
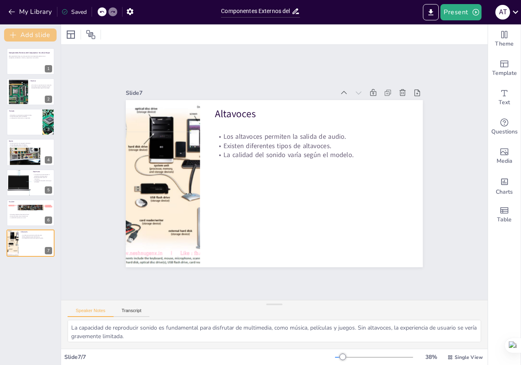
click at [33, 34] on button "Add slide" at bounding box center [30, 34] width 52 height 13
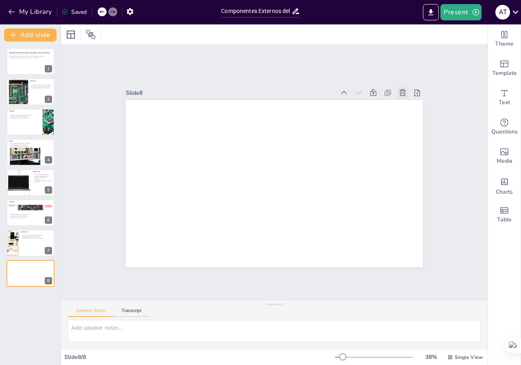
click at [405, 102] on icon at bounding box center [409, 106] width 9 height 9
type textarea "La capacidad de reproducir sonido es fundamental para disfrutar de multimedia, …"
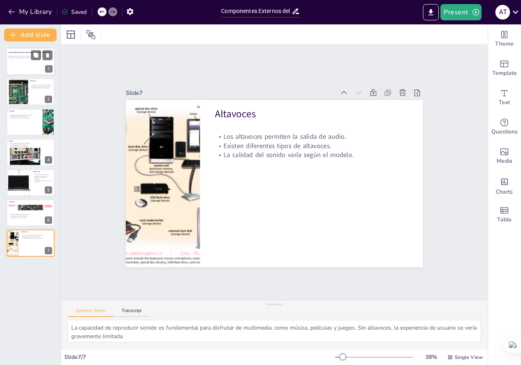
click at [20, 57] on div "Esta presentación ofrece una visión general de los componentes externos de un c…" at bounding box center [30, 59] width 43 height 6
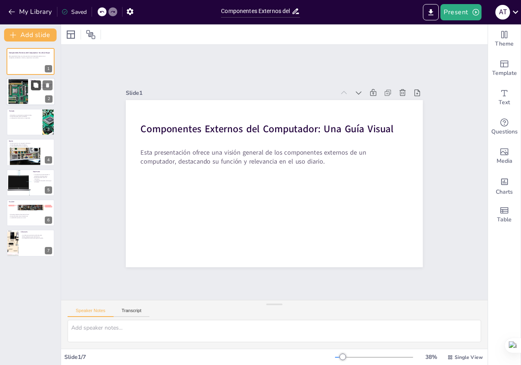
click at [34, 92] on div at bounding box center [30, 92] width 49 height 28
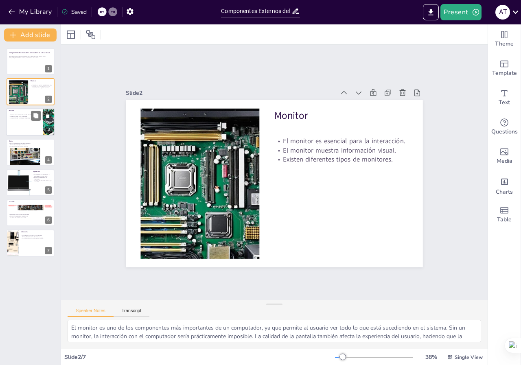
click at [29, 127] on div at bounding box center [30, 122] width 49 height 28
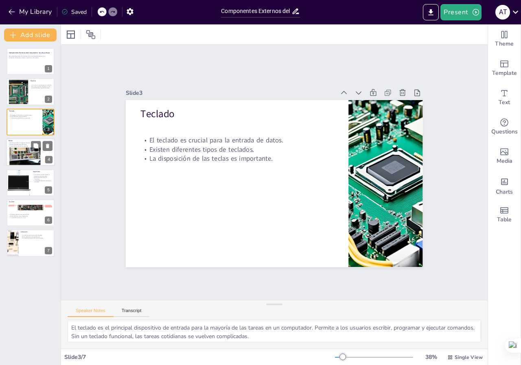
click at [26, 157] on div at bounding box center [24, 156] width 31 height 23
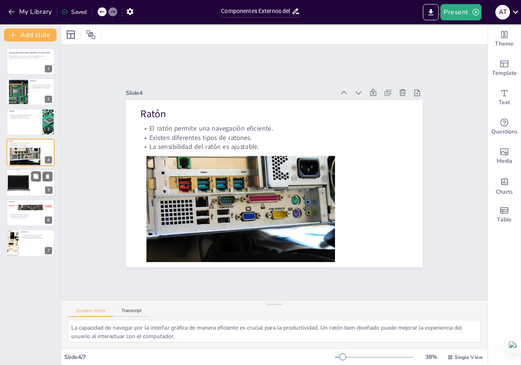
click at [20, 173] on div at bounding box center [19, 183] width 28 height 28
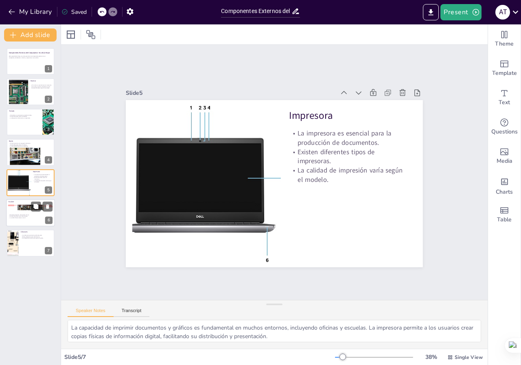
click at [20, 213] on div at bounding box center [30, 213] width 49 height 28
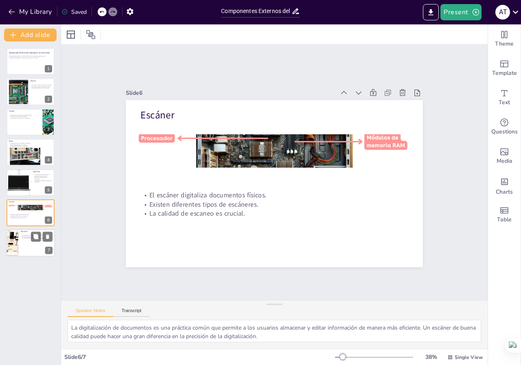
click at [29, 247] on div at bounding box center [30, 243] width 49 height 28
type textarea "La capacidad de reproducir sonido es fundamental para disfrutar de multimedia, …"
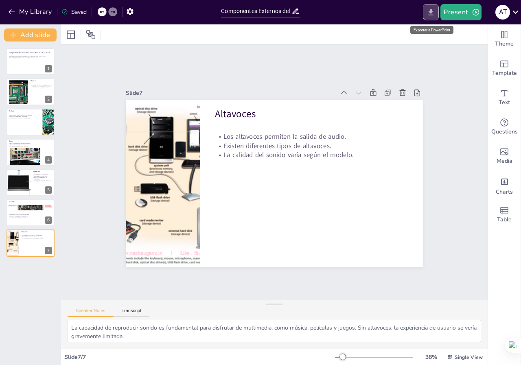
click at [434, 14] on icon "Export to PowerPoint" at bounding box center [430, 12] width 9 height 9
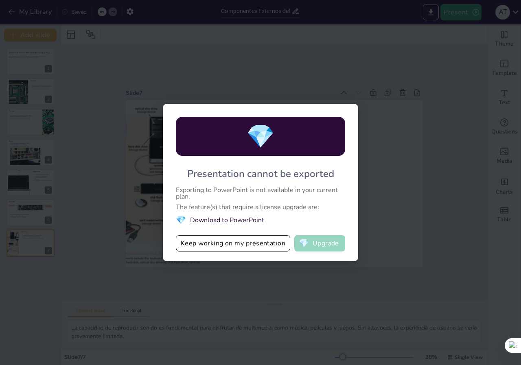
click at [316, 241] on button "💎 Upgrade" at bounding box center [319, 243] width 51 height 16
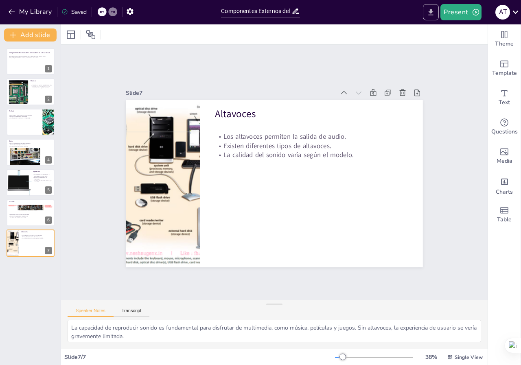
click at [433, 13] on icon "Export to PowerPoint" at bounding box center [430, 12] width 9 height 9
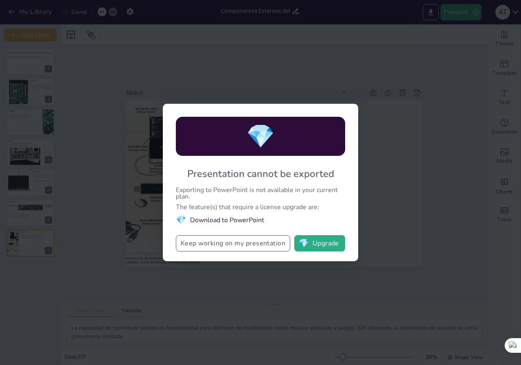
drag, startPoint x: 231, startPoint y: 252, endPoint x: 232, endPoint y: 247, distance: 4.8
click at [231, 250] on div "💎 Presentation cannot be exported Exporting to PowerPoint is not available in y…" at bounding box center [260, 182] width 195 height 157
click at [233, 244] on button "Keep working on my presentation" at bounding box center [233, 243] width 114 height 16
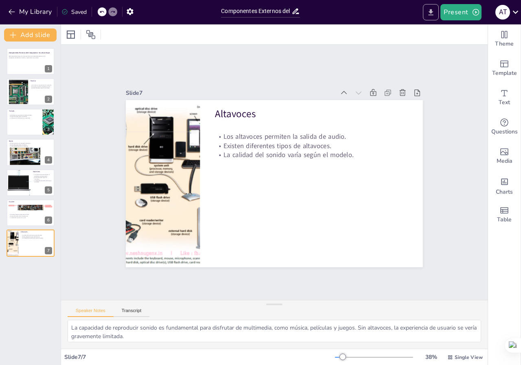
click at [433, 12] on icon "Export to PowerPoint" at bounding box center [430, 12] width 9 height 9
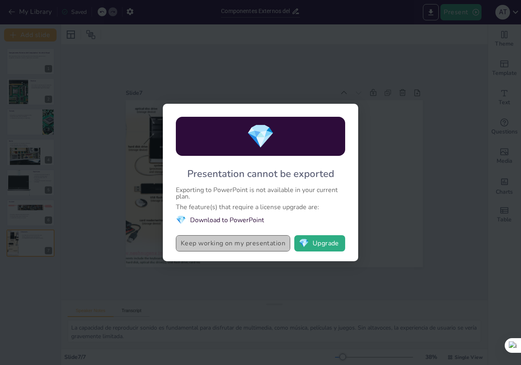
click at [258, 243] on button "Keep working on my presentation" at bounding box center [233, 243] width 114 height 16
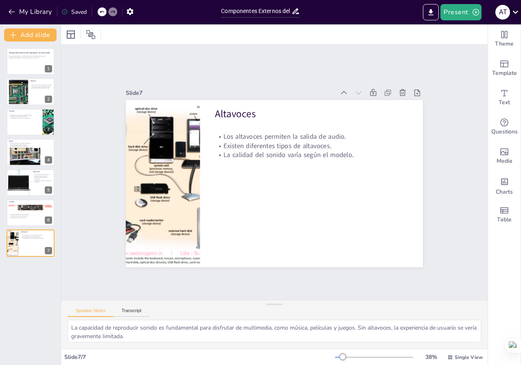
click at [516, 8] on icon at bounding box center [515, 12] width 11 height 11
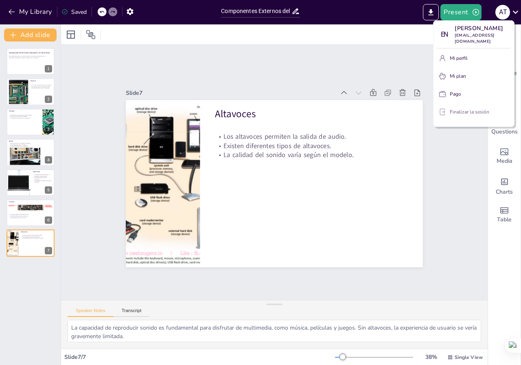
click at [462, 115] on button "Finalizar la sesión" at bounding box center [473, 111] width 74 height 13
